Goal: Navigation & Orientation: Find specific page/section

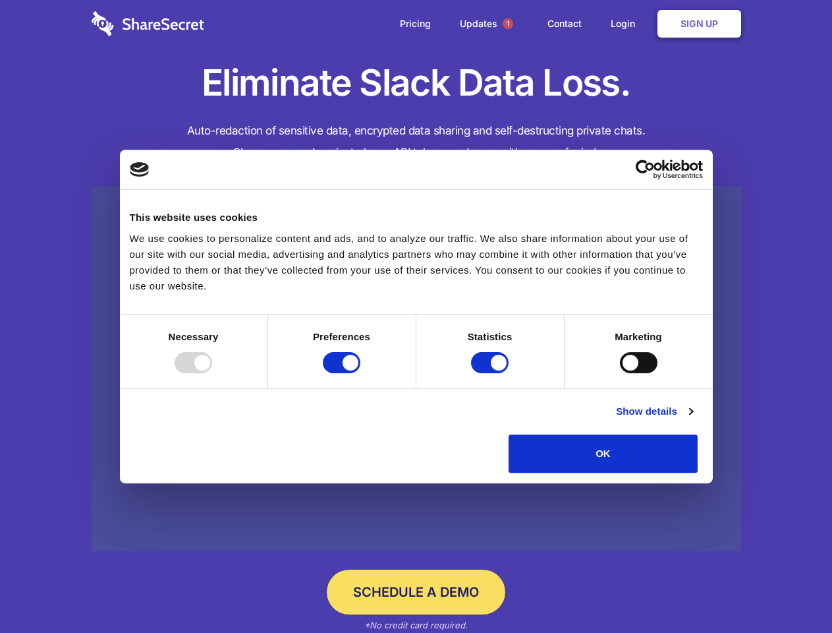
click at [212, 373] on div at bounding box center [194, 362] width 38 height 21
click at [361, 373] on input "Preferences" at bounding box center [342, 362] width 38 height 21
checkbox input "false"
click at [492, 373] on input "Statistics" at bounding box center [490, 362] width 38 height 21
checkbox input "false"
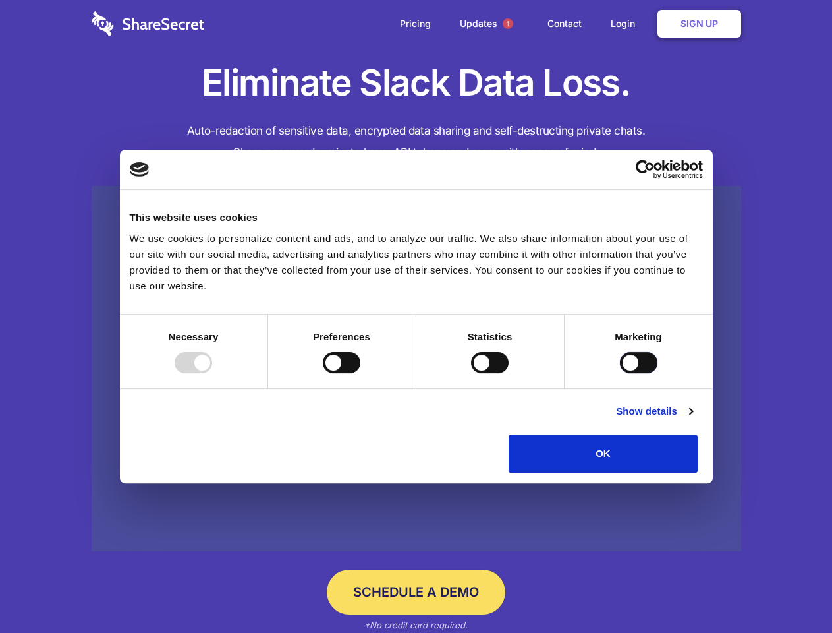
click at [620, 373] on input "Marketing" at bounding box center [639, 362] width 38 height 21
checkbox input "true"
click at [693, 419] on link "Show details" at bounding box center [654, 411] width 76 height 16
click at [0, 0] on li "Necessary 7 Necessary cookies help make a website usable by enabling basic func…" at bounding box center [0, 0] width 0 height 0
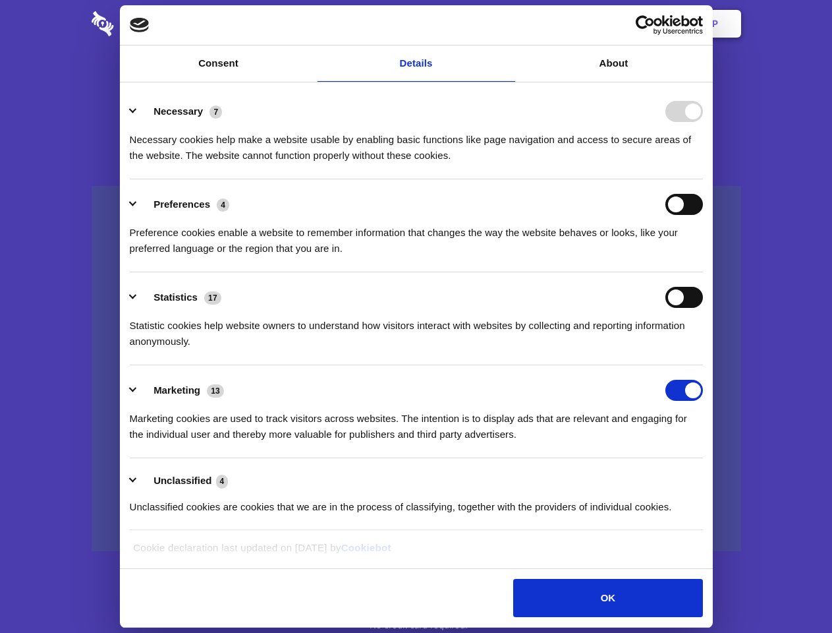
click at [507, 24] on span "1" at bounding box center [508, 23] width 11 height 11
